Goal: Task Accomplishment & Management: Use online tool/utility

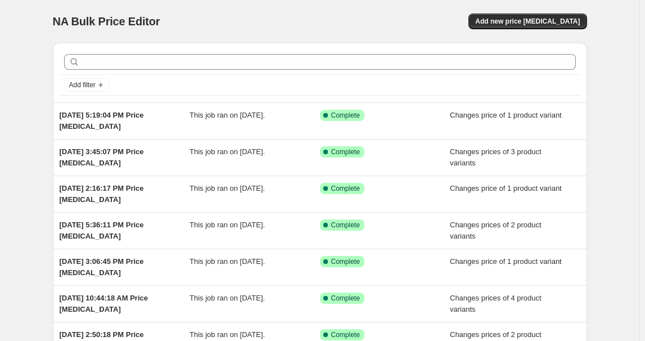
click at [539, 12] on div "NA Bulk Price Editor. This page is ready NA Bulk Price Editor Add new price [ME…" at bounding box center [320, 21] width 534 height 43
click at [540, 20] on span "Add new price [MEDICAL_DATA]" at bounding box center [527, 21] width 105 height 9
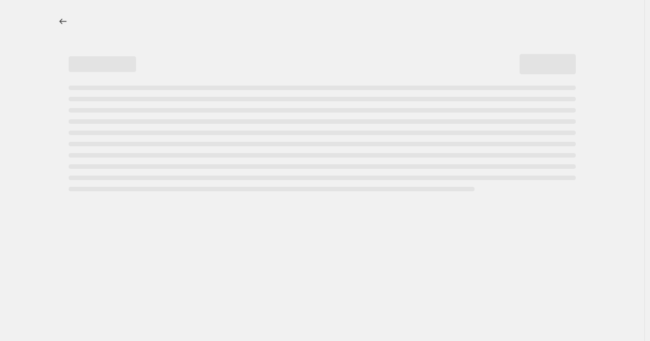
select select "percentage"
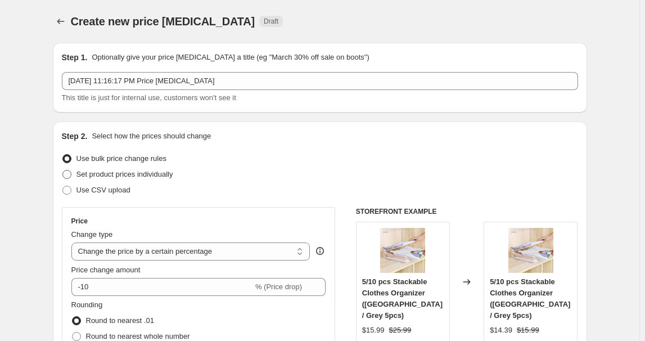
click at [110, 175] on span "Set product prices individually" at bounding box center [124, 174] width 97 height 8
click at [63, 170] on input "Set product prices individually" at bounding box center [62, 170] width 1 height 1
radio input "true"
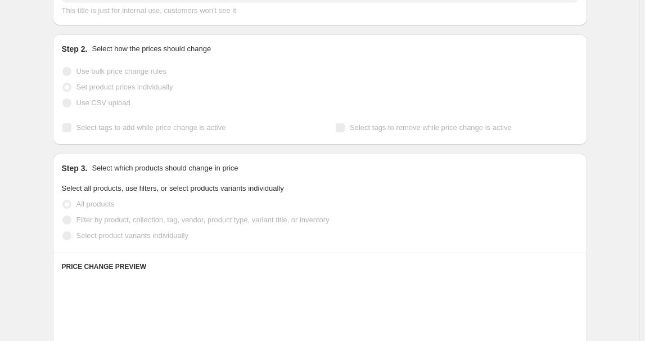
scroll to position [102, 0]
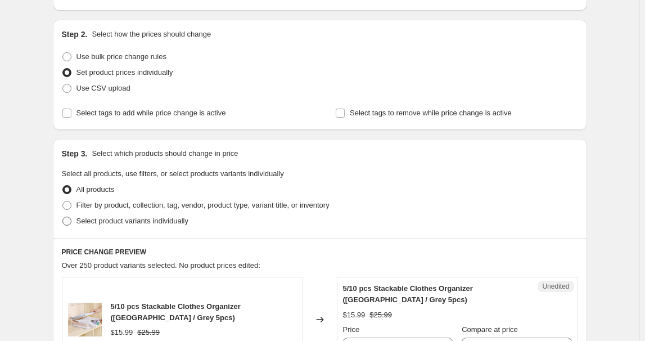
click at [115, 220] on span "Select product variants individually" at bounding box center [132, 220] width 112 height 8
click at [63, 217] on input "Select product variants individually" at bounding box center [62, 216] width 1 height 1
radio input "true"
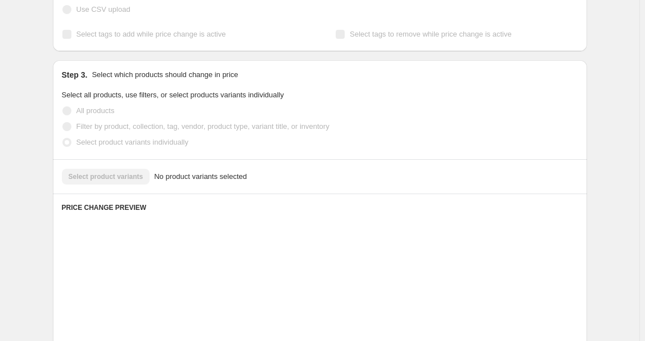
scroll to position [204, 0]
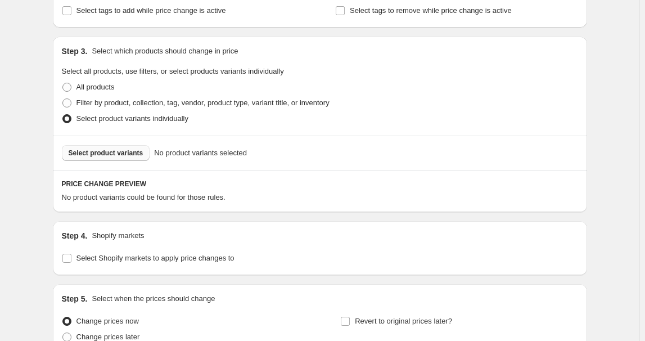
click at [115, 150] on span "Select product variants" at bounding box center [106, 152] width 75 height 9
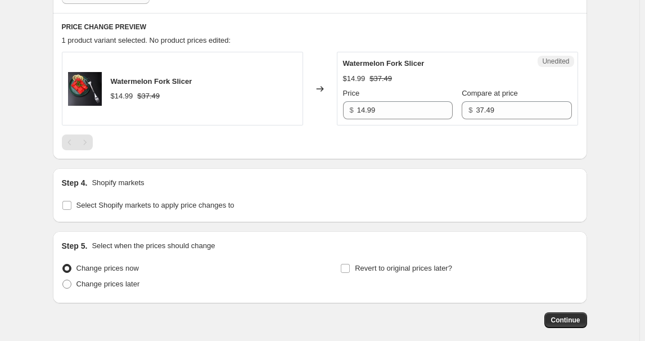
scroll to position [409, 0]
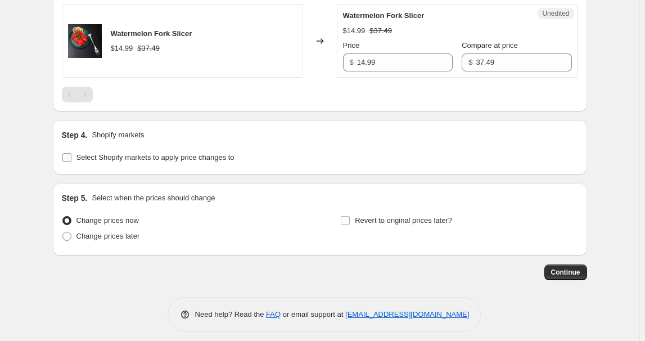
click at [100, 159] on span "Select Shopify markets to apply price changes to" at bounding box center [155, 157] width 158 height 8
click at [71, 159] on input "Select Shopify markets to apply price changes to" at bounding box center [66, 157] width 9 height 9
checkbox input "true"
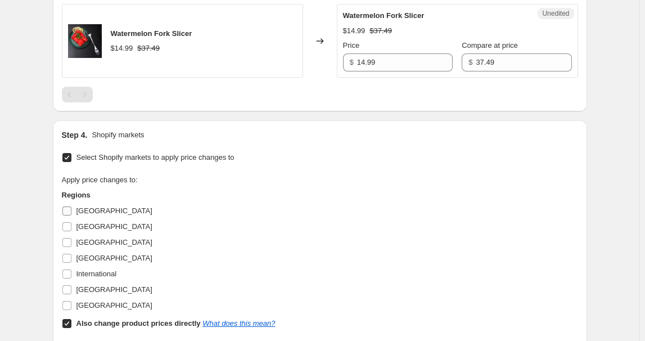
click at [72, 203] on label "[GEOGRAPHIC_DATA]" at bounding box center [107, 211] width 91 height 16
click at [71, 206] on input "[GEOGRAPHIC_DATA]" at bounding box center [66, 210] width 9 height 9
checkbox input "true"
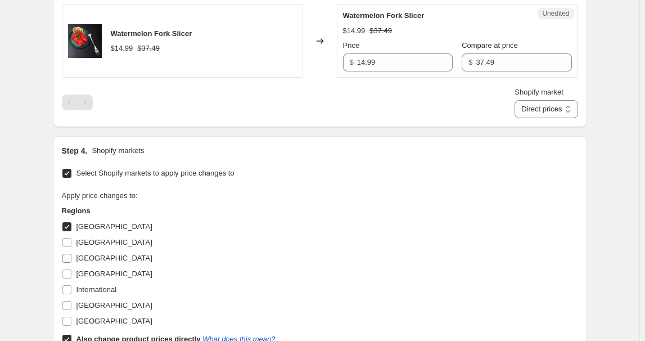
click at [82, 251] on label "[GEOGRAPHIC_DATA]" at bounding box center [107, 258] width 91 height 16
click at [71, 254] on input "[GEOGRAPHIC_DATA]" at bounding box center [66, 258] width 9 height 9
checkbox input "true"
click at [94, 277] on span "[GEOGRAPHIC_DATA]" at bounding box center [114, 273] width 76 height 8
click at [71, 277] on input "[GEOGRAPHIC_DATA]" at bounding box center [66, 273] width 9 height 9
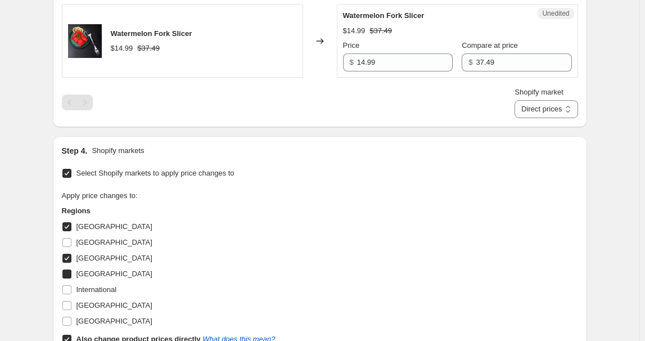
checkbox input "true"
click at [98, 320] on span "[GEOGRAPHIC_DATA]" at bounding box center [114, 321] width 76 height 8
click at [71, 320] on input "[GEOGRAPHIC_DATA]" at bounding box center [66, 321] width 9 height 9
click at [99, 319] on span "[GEOGRAPHIC_DATA]" at bounding box center [114, 321] width 76 height 8
click at [71, 319] on input "[GEOGRAPHIC_DATA]" at bounding box center [66, 321] width 9 height 9
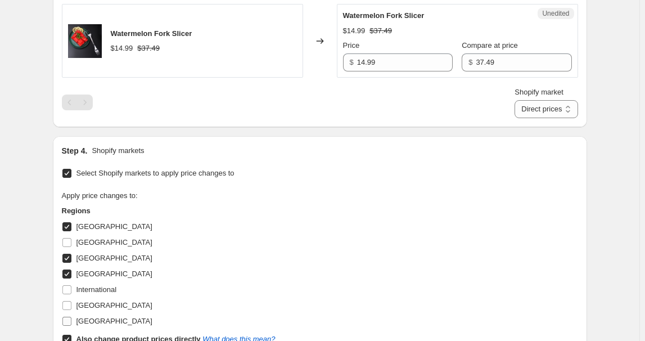
checkbox input "false"
click at [99, 300] on span "[GEOGRAPHIC_DATA]" at bounding box center [114, 305] width 76 height 11
click at [71, 301] on input "[GEOGRAPHIC_DATA]" at bounding box center [66, 305] width 9 height 9
checkbox input "true"
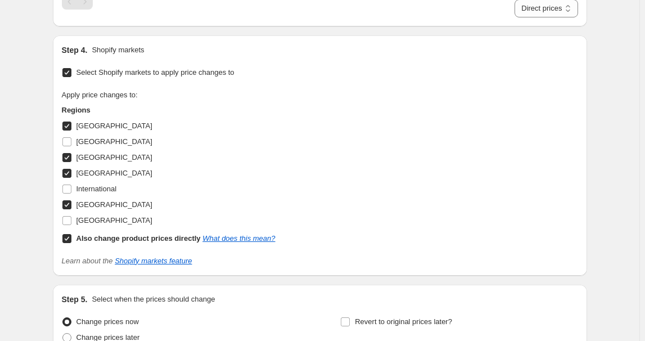
scroll to position [511, 0]
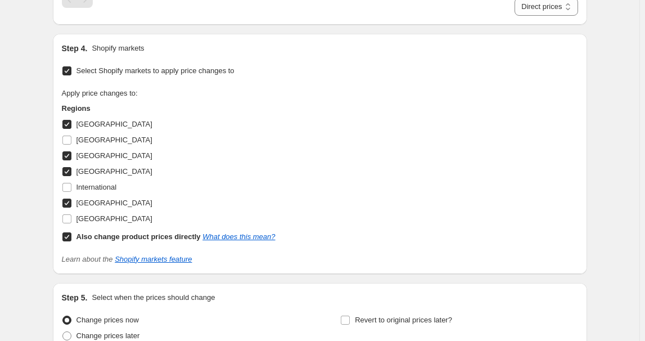
click at [101, 232] on b "Also change product prices directly" at bounding box center [138, 236] width 124 height 8
click at [71, 232] on input "Also change product prices directly What does this mean?" at bounding box center [66, 236] width 9 height 9
checkbox input "false"
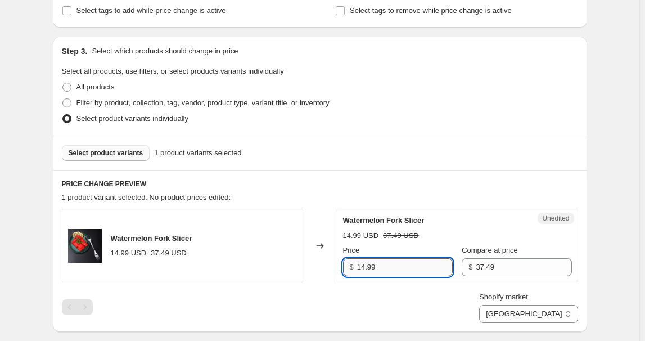
click at [404, 267] on input "14.99" at bounding box center [405, 267] width 96 height 18
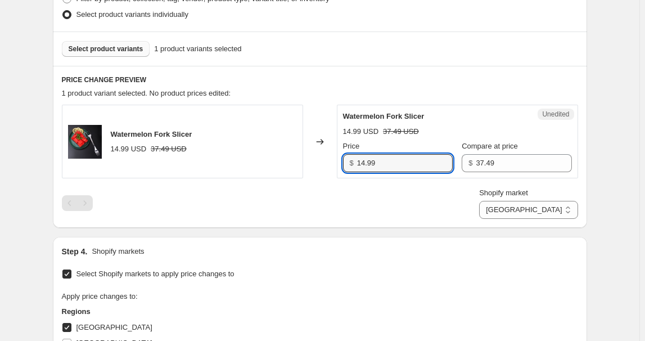
scroll to position [358, 0]
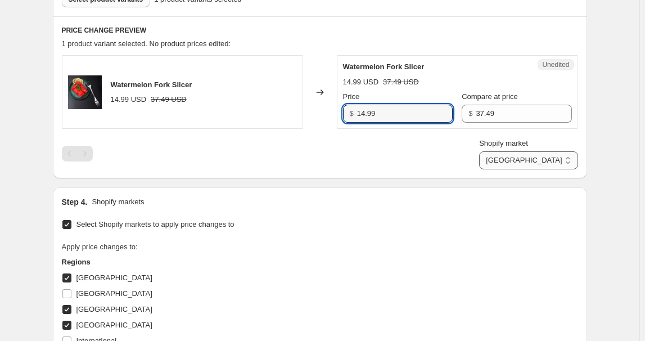
click at [554, 160] on select "[GEOGRAPHIC_DATA] [GEOGRAPHIC_DATA] [GEOGRAPHIC_DATA] [GEOGRAPHIC_DATA]" at bounding box center [528, 160] width 98 height 18
select select "13152354545"
click at [531, 169] on select "[GEOGRAPHIC_DATA] [GEOGRAPHIC_DATA] [GEOGRAPHIC_DATA] [GEOGRAPHIC_DATA]" at bounding box center [528, 160] width 98 height 18
click at [413, 115] on input "9.99" at bounding box center [405, 114] width 96 height 18
type input "14.99"
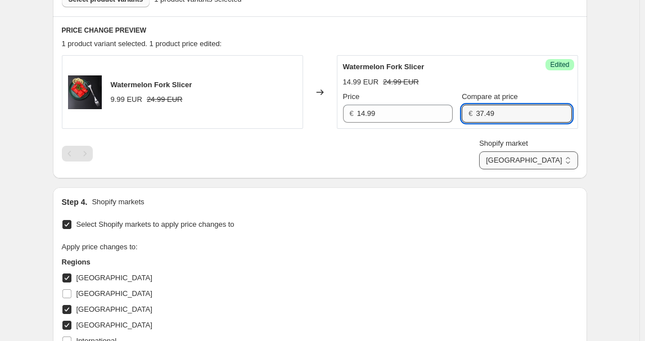
type input "37.49"
click at [544, 160] on select "[GEOGRAPHIC_DATA] [GEOGRAPHIC_DATA] [GEOGRAPHIC_DATA] [GEOGRAPHIC_DATA]" at bounding box center [528, 160] width 98 height 18
select select "13152321777"
click at [528, 169] on select "[GEOGRAPHIC_DATA] [GEOGRAPHIC_DATA] [GEOGRAPHIC_DATA] [GEOGRAPHIC_DATA]" at bounding box center [528, 160] width 98 height 18
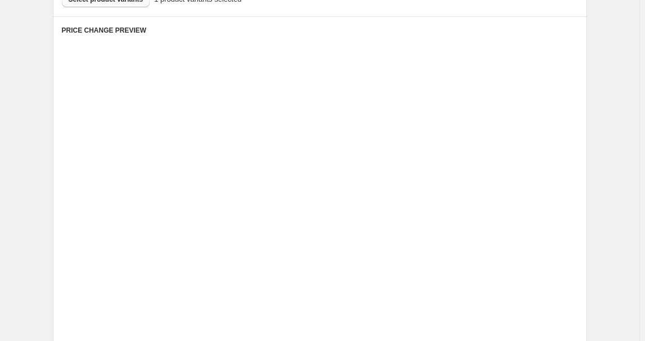
click at [477, 200] on div "Price € 53.15 Compare at price € 59.05" at bounding box center [475, 185] width 192 height 31
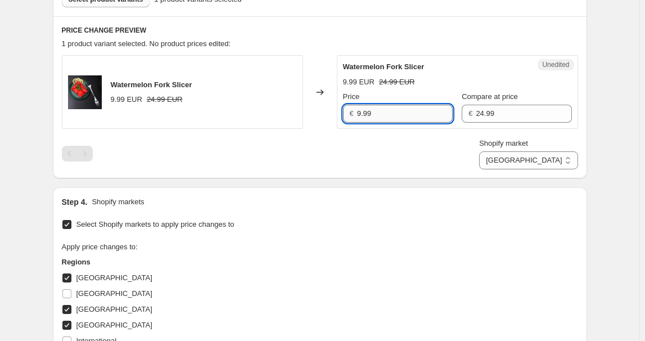
click at [383, 109] on input "9.99" at bounding box center [405, 114] width 96 height 18
type input "14.99"
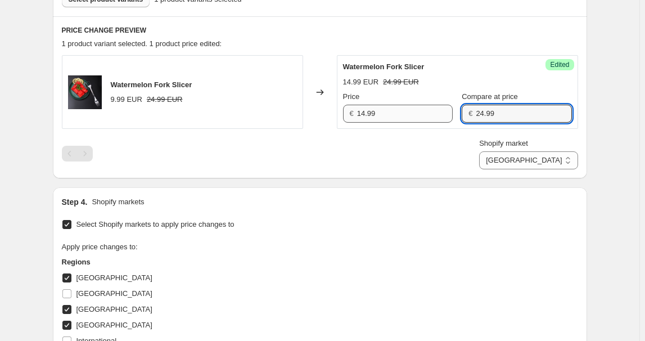
paste input "37.4"
type input "37.49"
click at [540, 157] on select "[GEOGRAPHIC_DATA] [GEOGRAPHIC_DATA] [GEOGRAPHIC_DATA] [GEOGRAPHIC_DATA]" at bounding box center [528, 160] width 98 height 18
select select "7501644017"
click at [505, 169] on select "[GEOGRAPHIC_DATA] [GEOGRAPHIC_DATA] [GEOGRAPHIC_DATA] [GEOGRAPHIC_DATA]" at bounding box center [528, 160] width 98 height 18
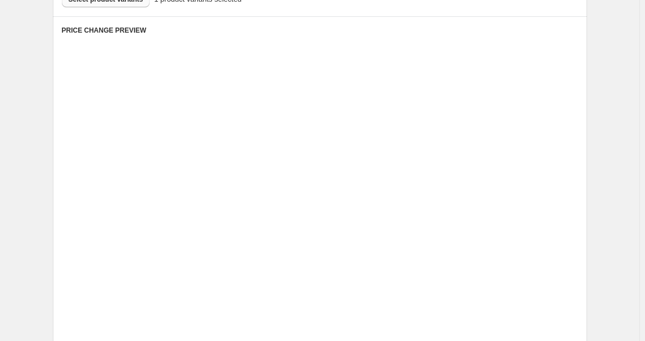
click at [499, 223] on div "Placeholder" at bounding box center [452, 225] width 147 height 11
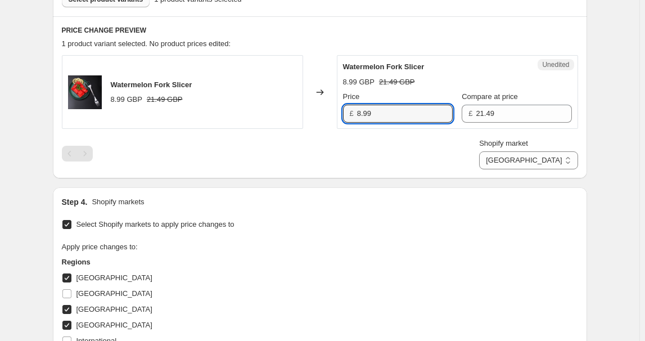
drag, startPoint x: 415, startPoint y: 110, endPoint x: 433, endPoint y: 97, distance: 22.2
click at [415, 110] on input "8.99" at bounding box center [405, 114] width 96 height 18
type input "12.99"
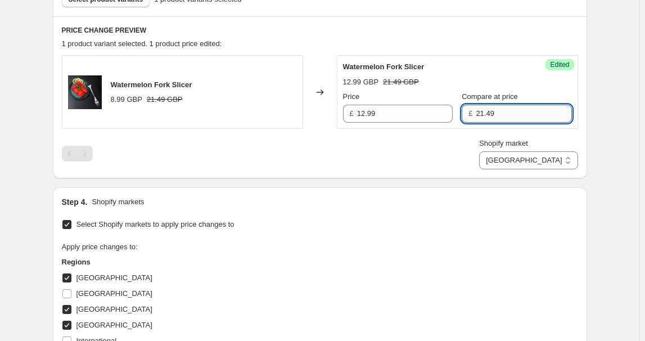
click at [491, 115] on input "21.49" at bounding box center [524, 114] width 96 height 18
type input "31.99"
click at [497, 198] on div "Step 4. Shopify markets" at bounding box center [320, 201] width 516 height 11
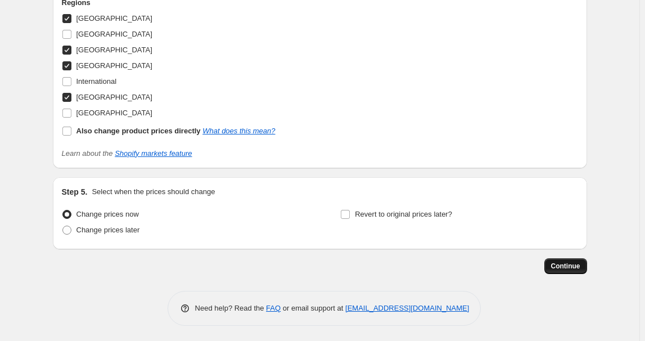
click at [575, 269] on button "Continue" at bounding box center [565, 266] width 43 height 16
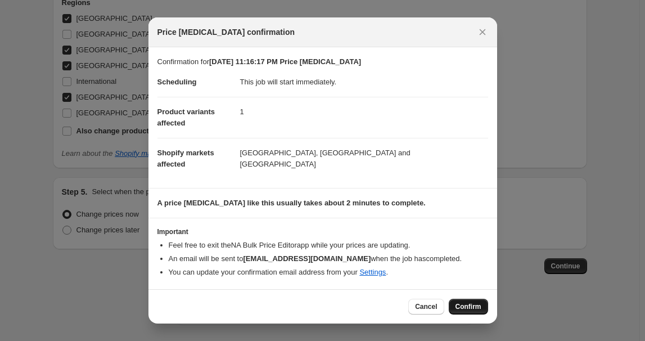
click at [458, 302] on span "Confirm" at bounding box center [468, 306] width 26 height 9
